Goal: Answer question/provide support: Answer question/provide support

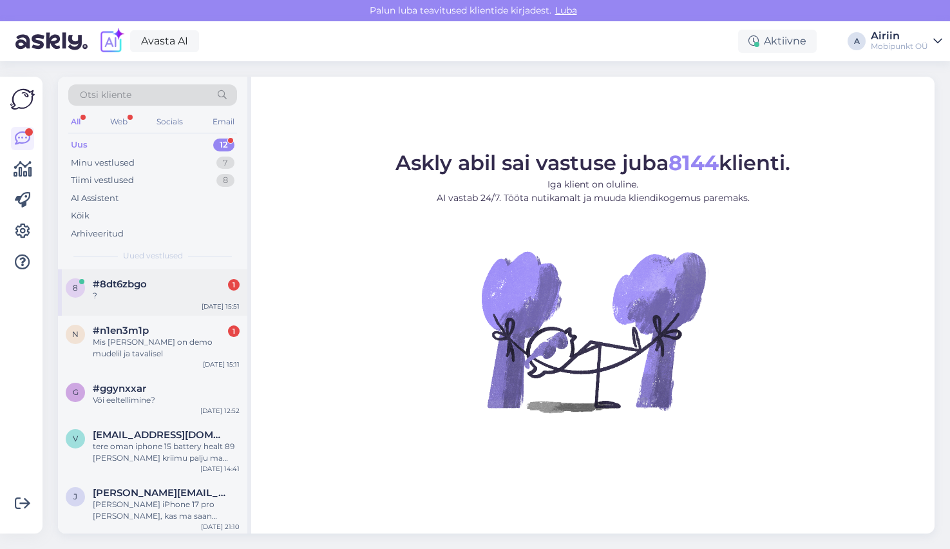
click at [185, 278] on div "#8dt6zbgo 1" at bounding box center [166, 284] width 147 height 12
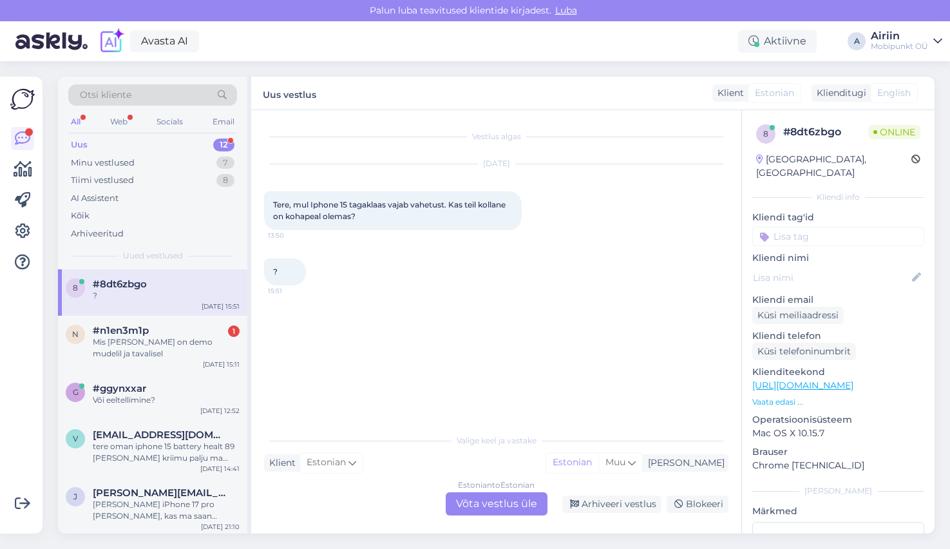
click at [469, 495] on div "Estonian to Estonian Võta vestlus üle" at bounding box center [497, 503] width 102 height 23
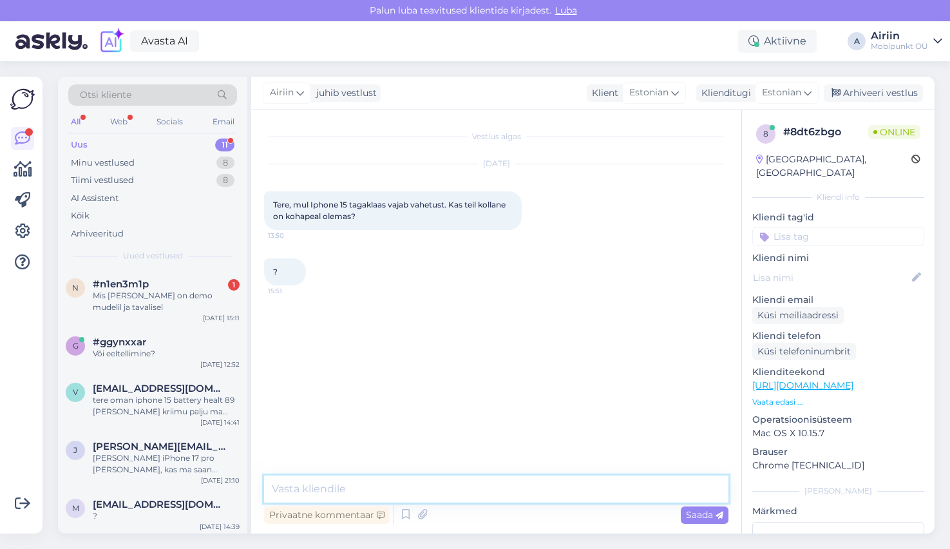
click at [469, 494] on textarea at bounding box center [496, 488] width 464 height 27
type textarea "Tere! Jah on."
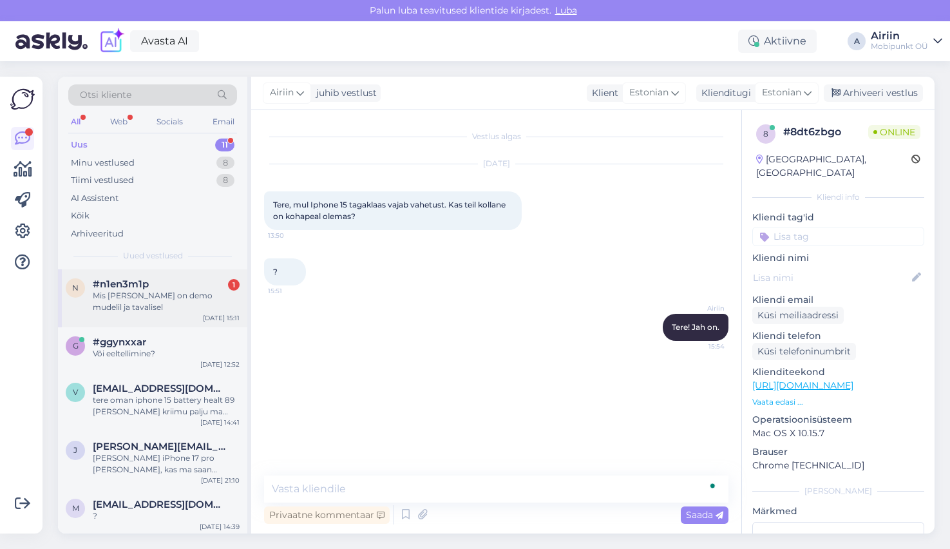
click at [178, 297] on div "Mis [PERSON_NAME] on demo mudelil ja tavalisel" at bounding box center [166, 301] width 147 height 23
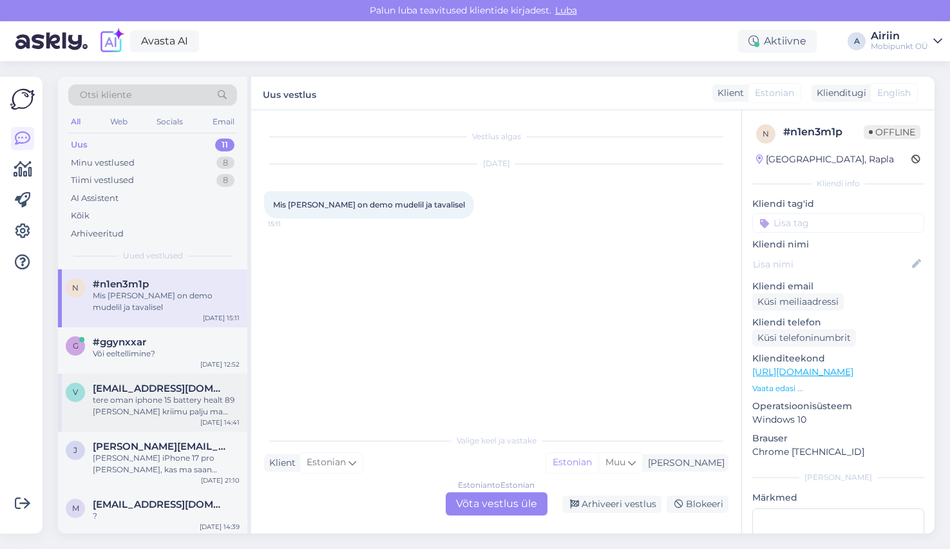
click at [141, 373] on div "v [EMAIL_ADDRESS][DOMAIN_NAME] tere oman iphone 15 battery healt 89 [PERSON_NAM…" at bounding box center [152, 402] width 189 height 58
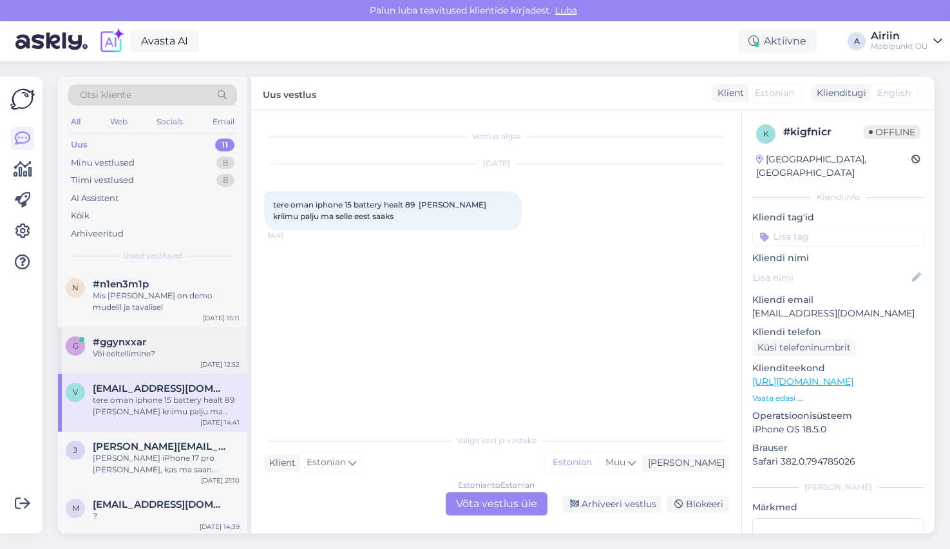
click at [143, 355] on div "g #ggynxxar Või eeltellimine? [DATE] 12:52" at bounding box center [152, 350] width 189 height 46
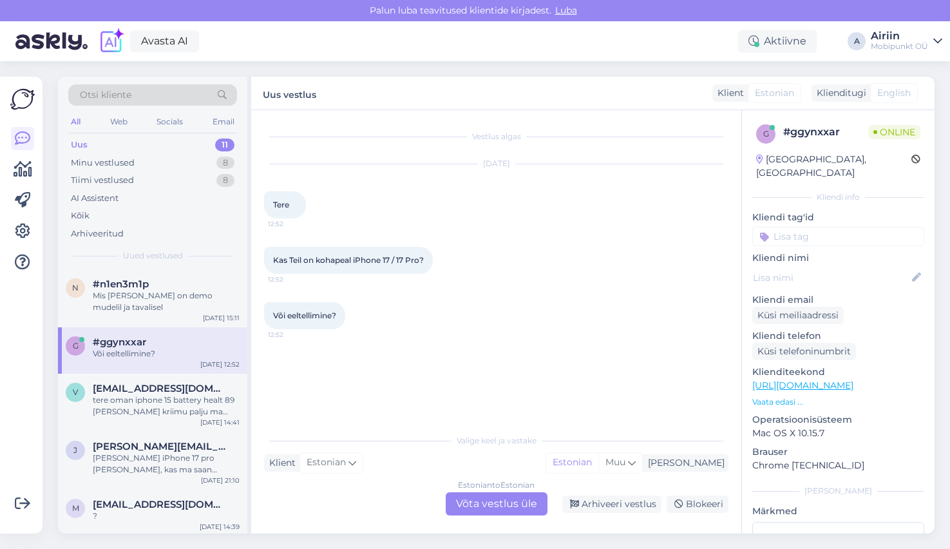
click at [485, 493] on div "Estonian to Estonian Võta vestlus üle" at bounding box center [497, 503] width 102 height 23
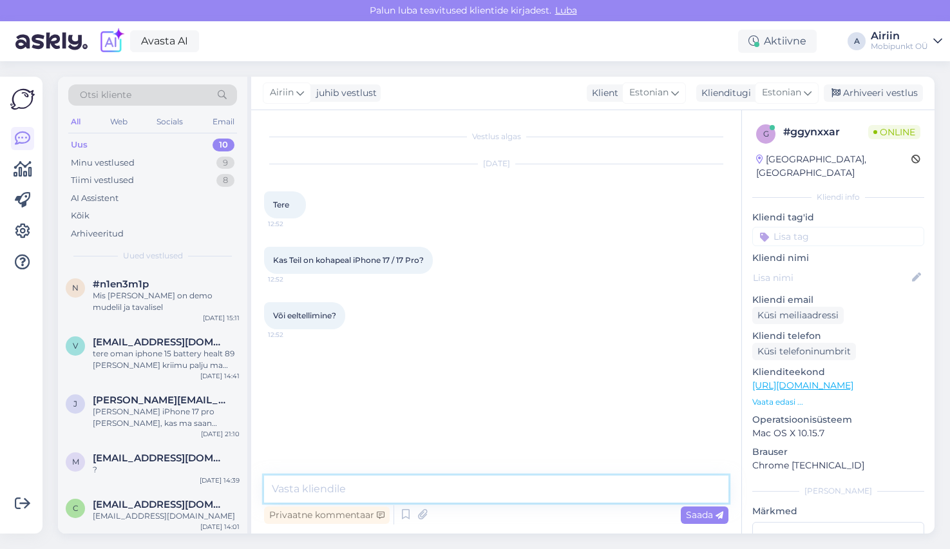
click at [477, 493] on textarea at bounding box center [496, 488] width 464 height 27
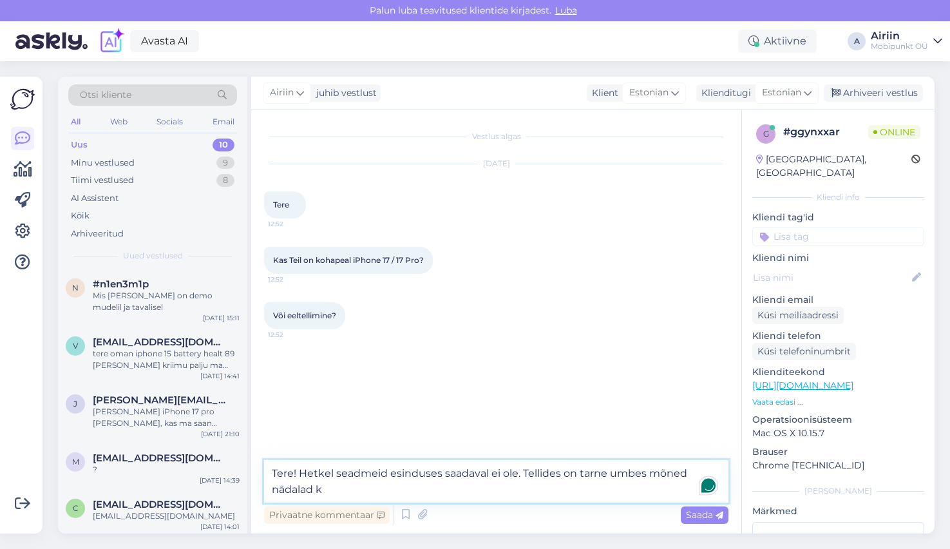
drag, startPoint x: 524, startPoint y: 475, endPoint x: 524, endPoint y: 494, distance: 18.7
click at [524, 494] on textarea "Tere! Hetkel seadmeid esinduses saadaval ei ole. Tellides on tarne umbes mõned …" at bounding box center [496, 481] width 464 height 42
type textarea "Tere! Hetkel seadmeid esinduses saadaval ei ole. Tellimuse saate vormistada mei…"
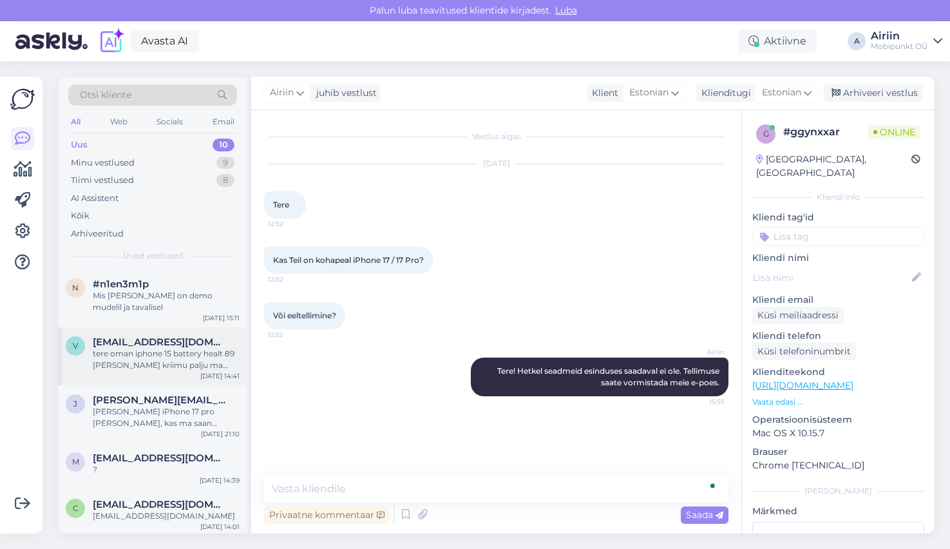
click at [191, 336] on span "[EMAIL_ADDRESS][DOMAIN_NAME]" at bounding box center [160, 342] width 134 height 12
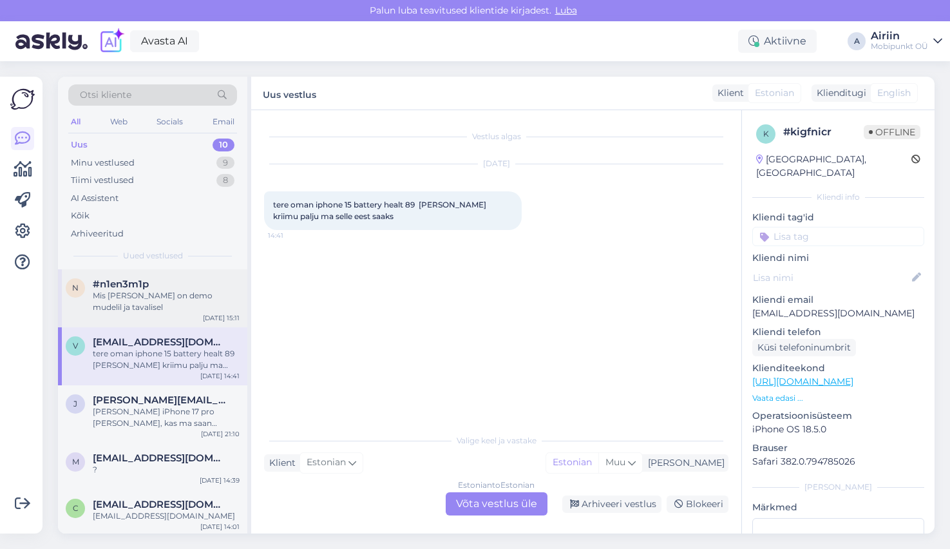
click at [222, 278] on div "#n1en3m1p" at bounding box center [166, 284] width 147 height 12
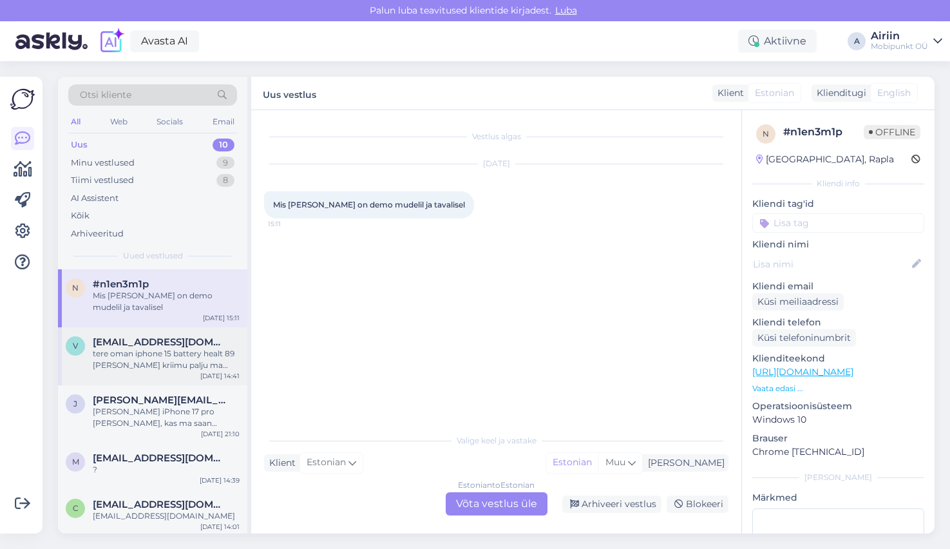
click at [193, 357] on div "v [EMAIL_ADDRESS][DOMAIN_NAME] tere oman iphone 15 battery healt 89 [PERSON_NAM…" at bounding box center [152, 356] width 189 height 58
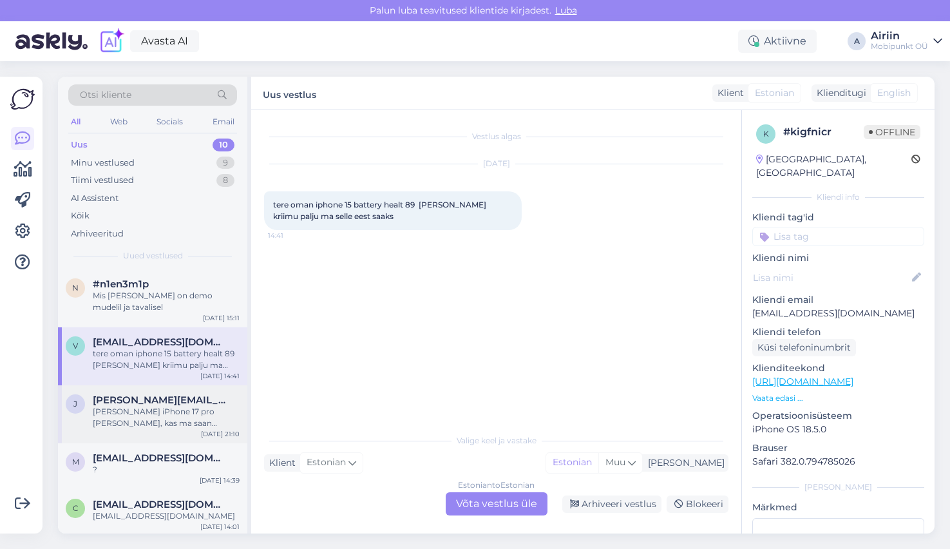
click at [189, 406] on div "[PERSON_NAME] iPhone 17 pro [PERSON_NAME], kas ma saan [PERSON_NAME] oktoobri k…" at bounding box center [166, 417] width 147 height 23
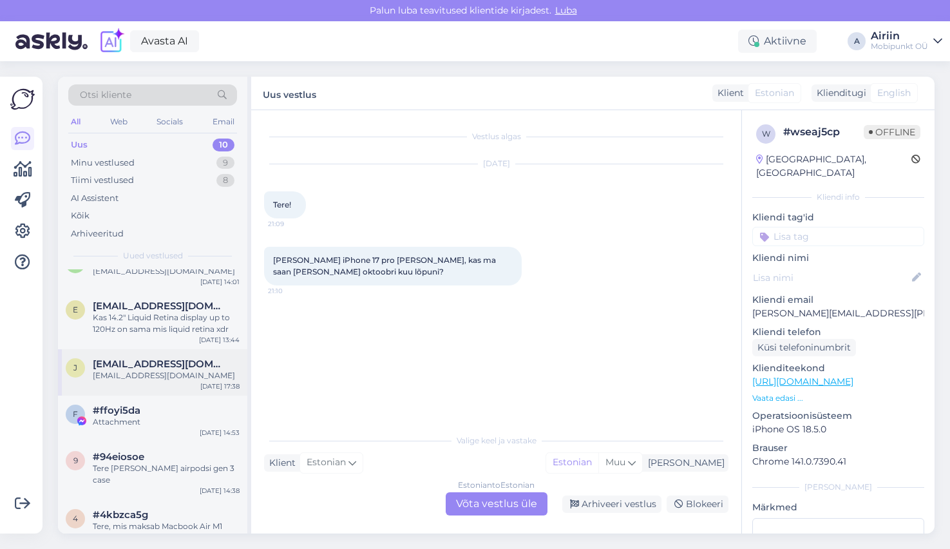
scroll to position [244, 0]
click at [197, 315] on div "Kas 14.2" Liquid Retina display up to 120Hz on sama mis liquid retina xdr" at bounding box center [166, 323] width 147 height 23
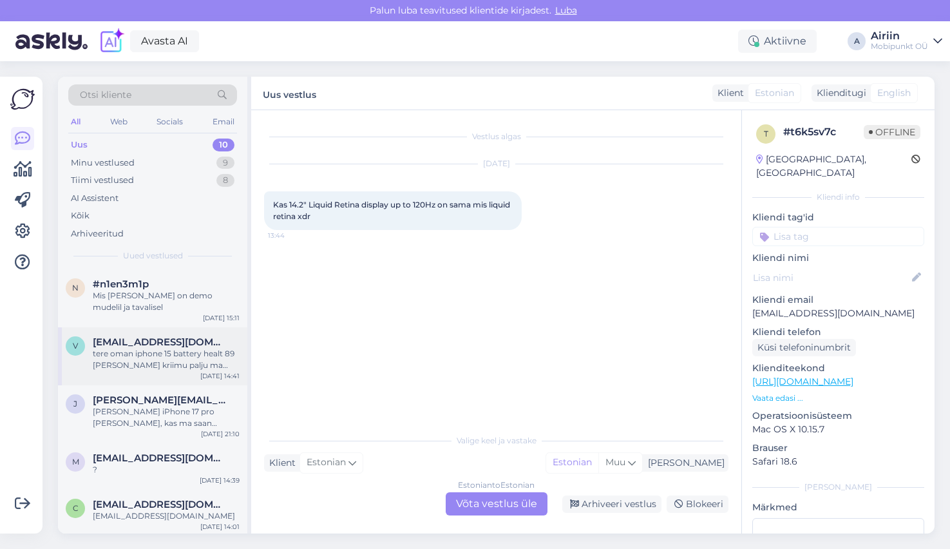
scroll to position [0, 0]
click at [165, 336] on span "[EMAIL_ADDRESS][DOMAIN_NAME]" at bounding box center [160, 342] width 134 height 12
